Goal: Navigation & Orientation: Understand site structure

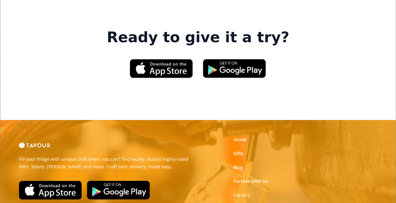
scroll to position [957, 0]
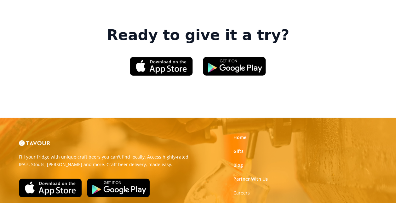
click at [243, 189] on strong "Careers" at bounding box center [241, 192] width 16 height 6
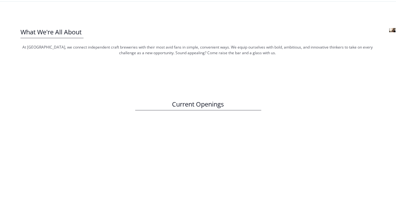
scroll to position [180, 0]
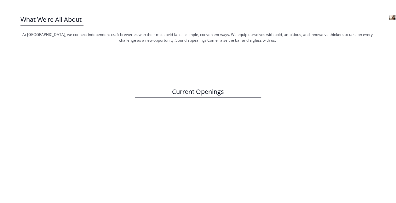
click at [293, 73] on div "What We're All About At [GEOGRAPHIC_DATA], we connect independent craft breweri…" at bounding box center [198, 35] width 396 height 92
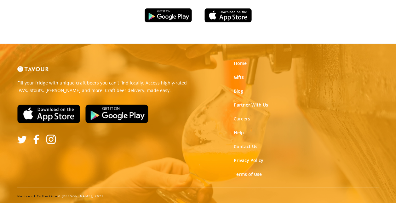
scroll to position [1102, 0]
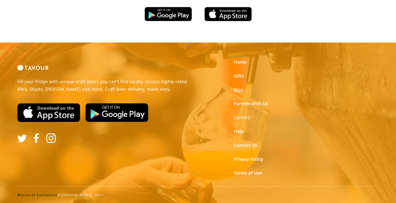
click at [238, 90] on link "Blog" at bounding box center [238, 90] width 9 height 6
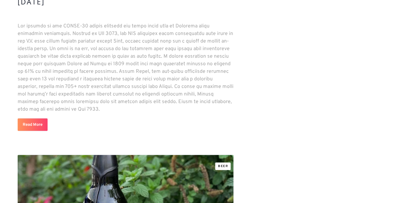
scroll to position [6996, 0]
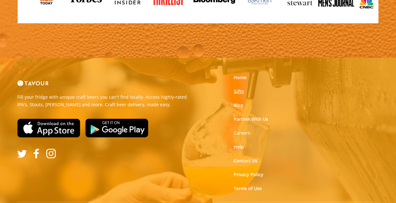
click at [239, 88] on link "Gifts" at bounding box center [239, 91] width 10 height 6
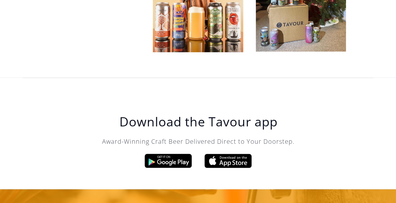
scroll to position [1930, 0]
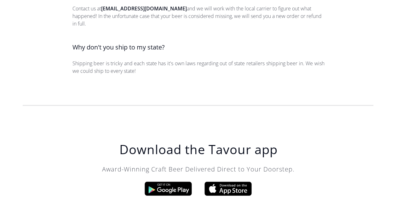
scroll to position [1032, 0]
